Goal: Task Accomplishment & Management: Manage account settings

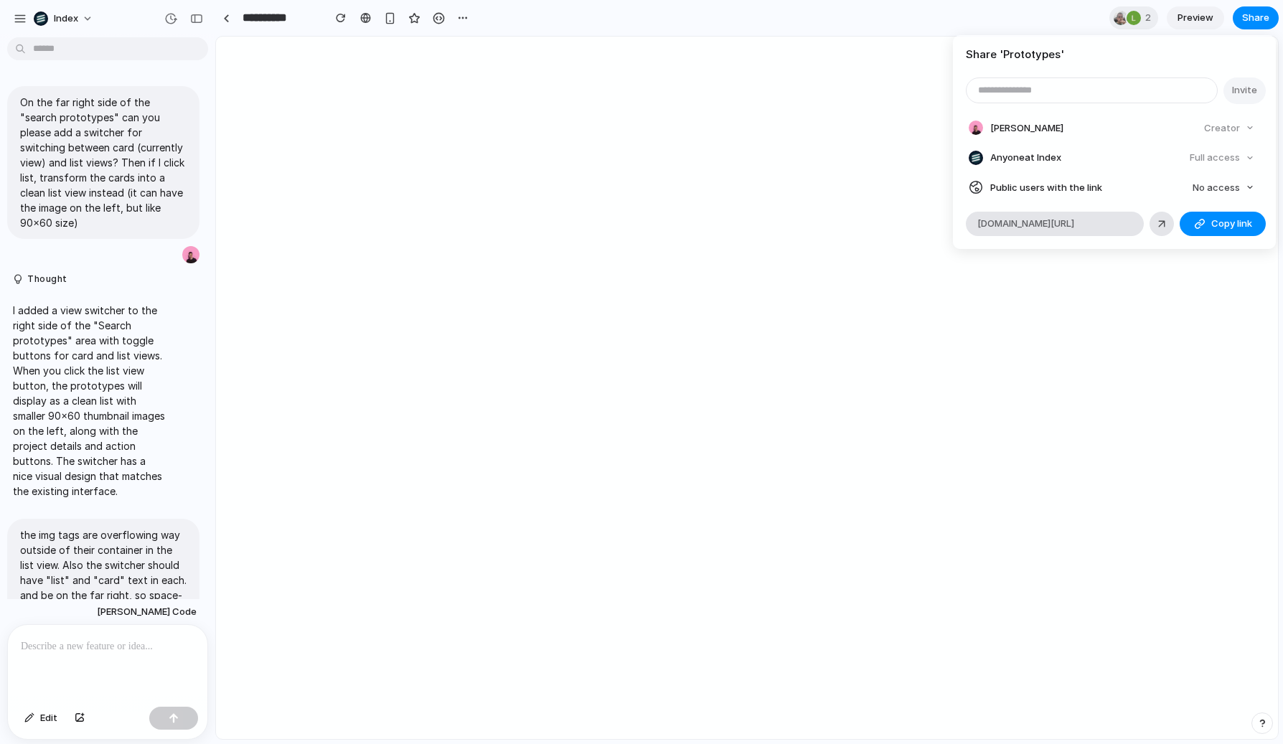
scroll to position [964, 0]
